Goal: Task Accomplishment & Management: Complete application form

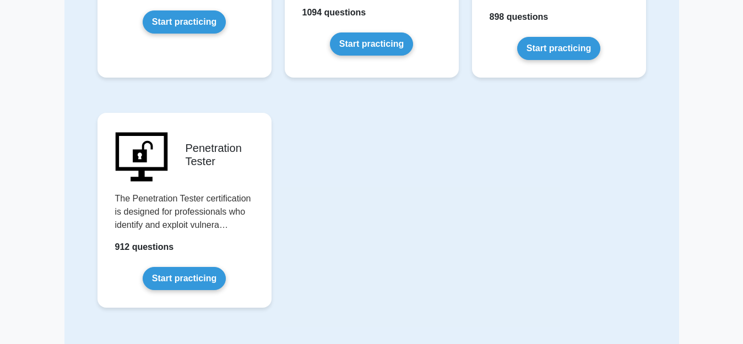
scroll to position [2514, 0]
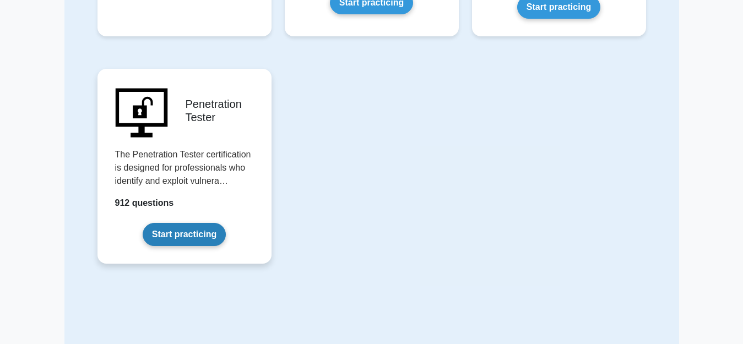
click at [199, 223] on link "Start practicing" at bounding box center [184, 234] width 83 height 23
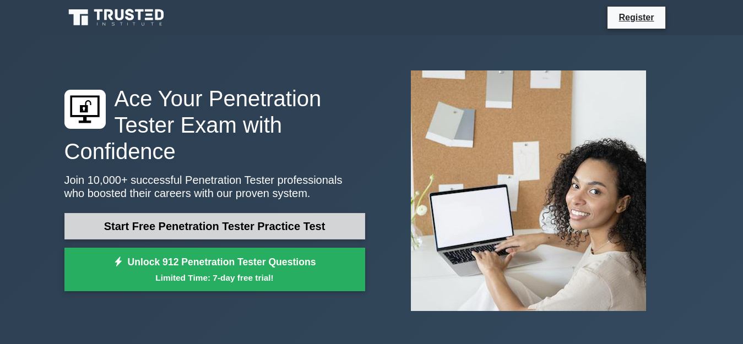
click at [257, 214] on link "Start Free Penetration Tester Practice Test" at bounding box center [214, 226] width 301 height 26
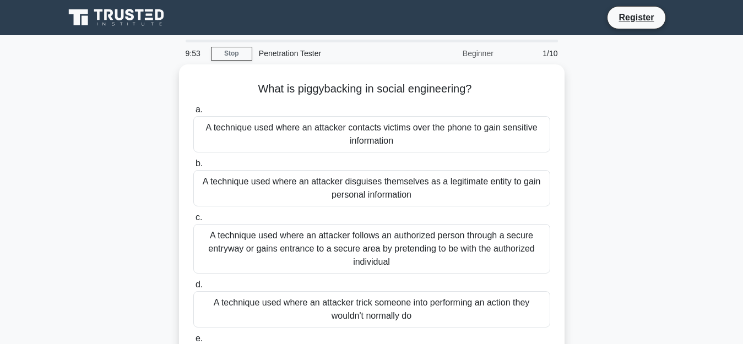
click at [272, 51] on div "Penetration Tester" at bounding box center [328, 53] width 152 height 22
click at [276, 58] on div "Penetration Tester" at bounding box center [328, 53] width 152 height 22
click at [644, 15] on link "Register" at bounding box center [636, 17] width 48 height 14
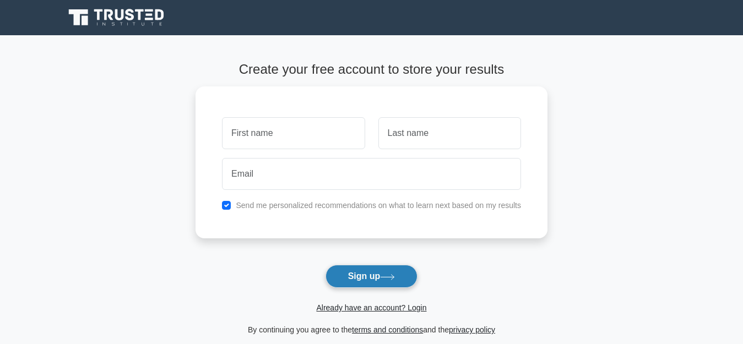
click at [364, 278] on button "Sign up" at bounding box center [372, 276] width 93 height 23
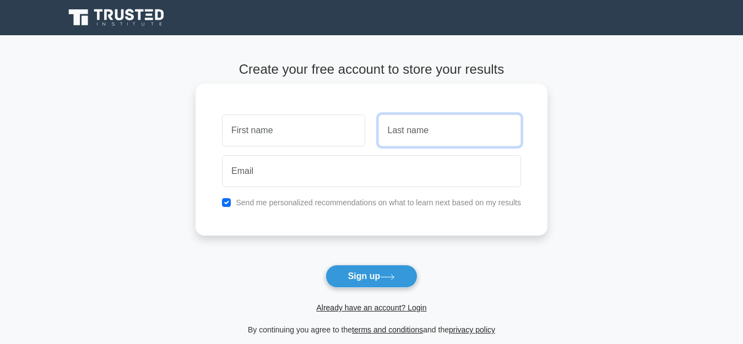
click at [410, 131] on input "text" at bounding box center [450, 131] width 143 height 32
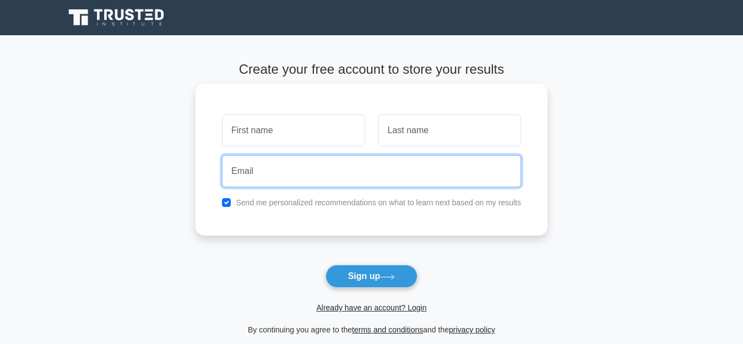
click at [304, 173] on input "email" at bounding box center [371, 171] width 299 height 32
click at [305, 170] on input "email" at bounding box center [371, 171] width 299 height 32
type input "bd_masri@yahoo.com"
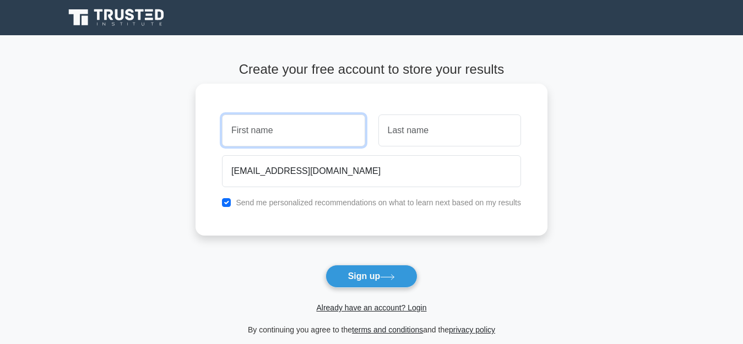
click at [273, 133] on input "text" at bounding box center [293, 131] width 143 height 32
type input "سسي"
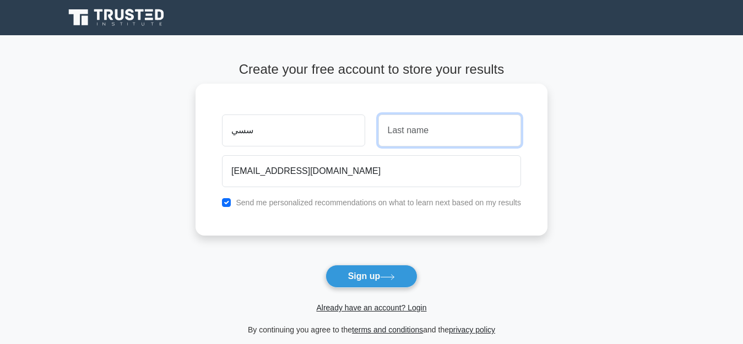
click at [387, 127] on input "text" at bounding box center [450, 131] width 143 height 32
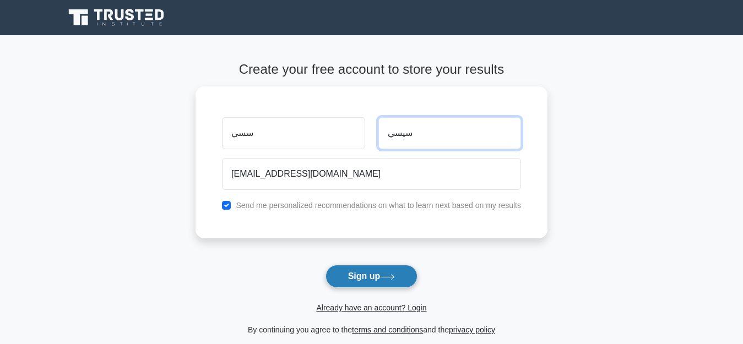
type input "سيسي"
click at [391, 276] on icon at bounding box center [387, 277] width 15 height 6
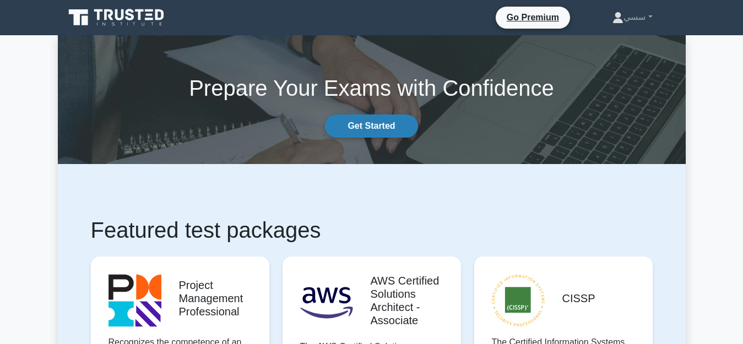
click at [385, 126] on link "Get Started" at bounding box center [371, 126] width 93 height 23
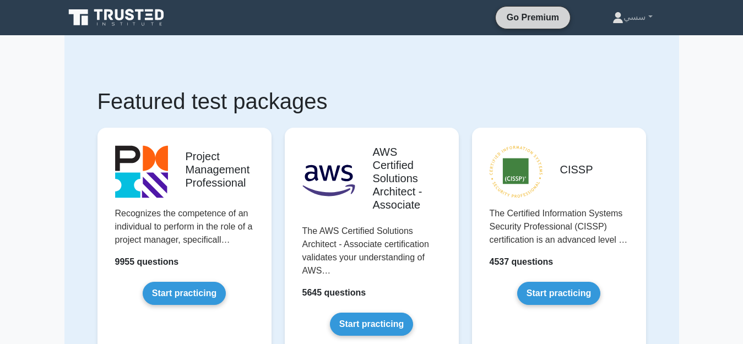
click at [522, 19] on link "Go Premium" at bounding box center [533, 17] width 66 height 14
